Goal: Information Seeking & Learning: Find specific page/section

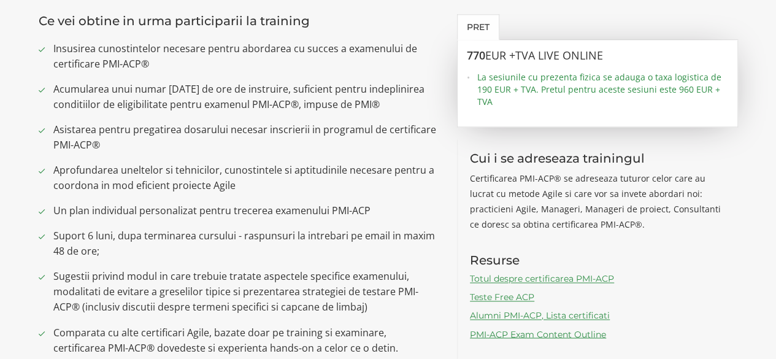
scroll to position [859, 0]
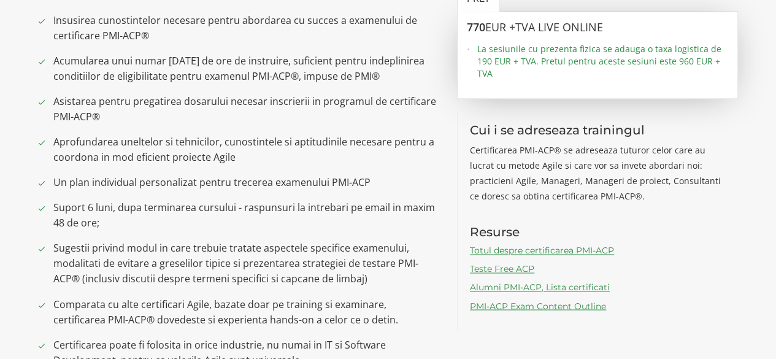
click at [526, 285] on link "Alumni PMI-ACP, Lista certificati" at bounding box center [540, 287] width 140 height 11
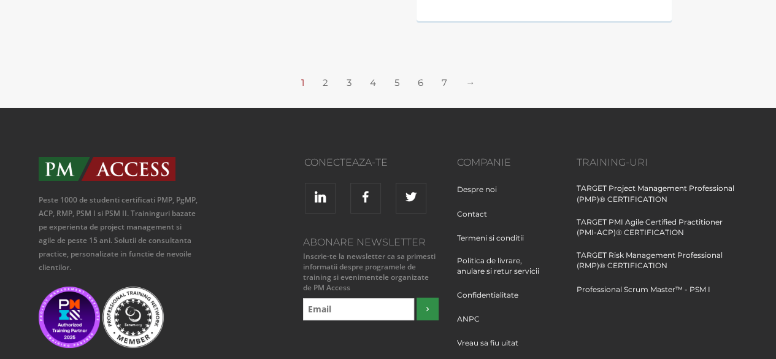
scroll to position [2086, 0]
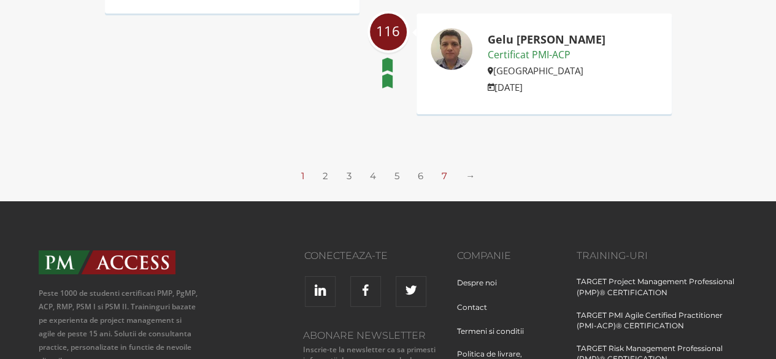
click at [443, 175] on link "7" at bounding box center [445, 176] width 6 height 12
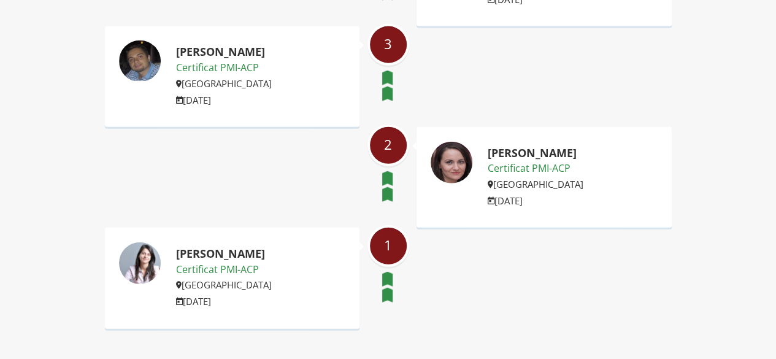
scroll to position [1657, 0]
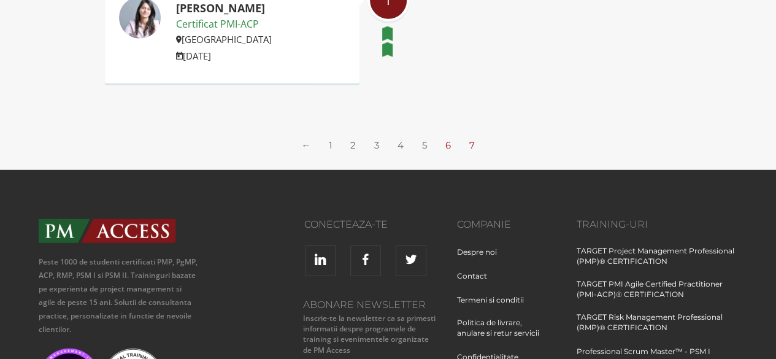
click at [447, 139] on link "6" at bounding box center [448, 145] width 6 height 12
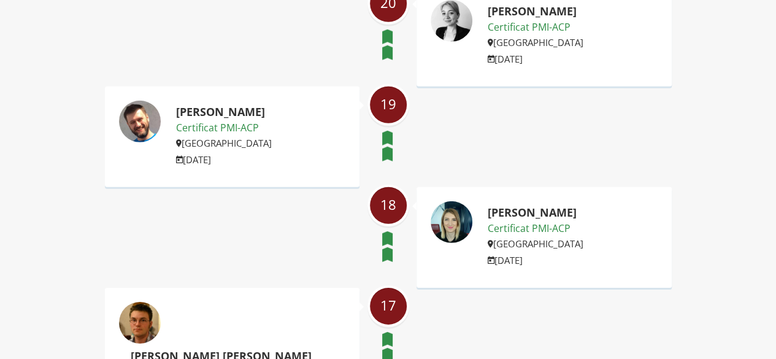
scroll to position [1963, 0]
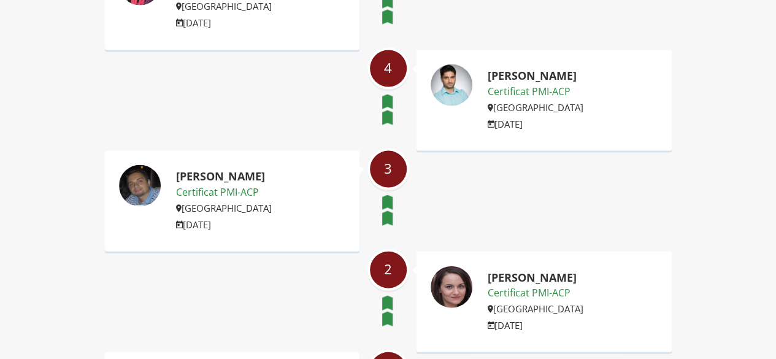
scroll to position [1472, 0]
